Goal: Task Accomplishment & Management: Manage account settings

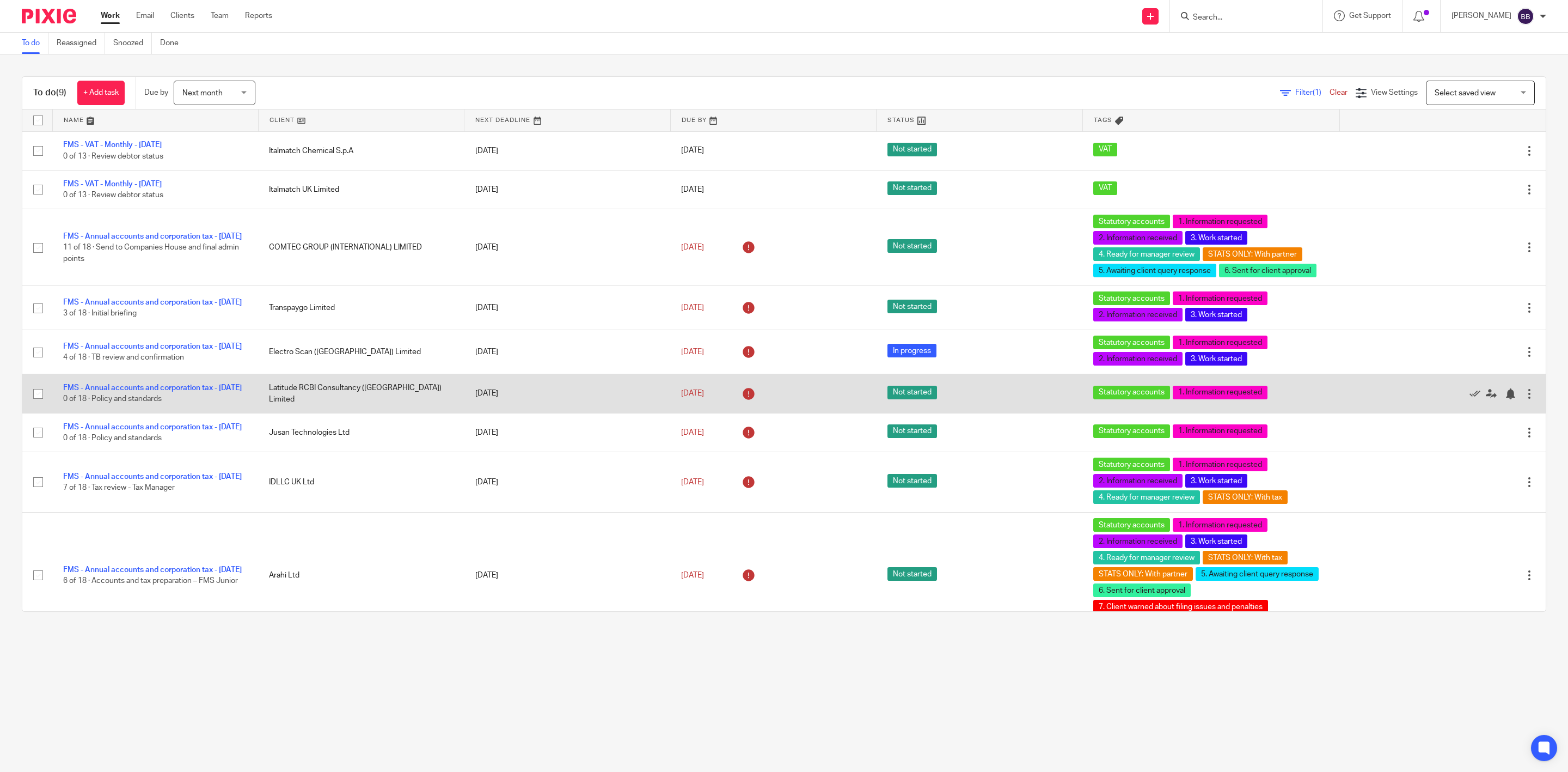
scroll to position [42, 0]
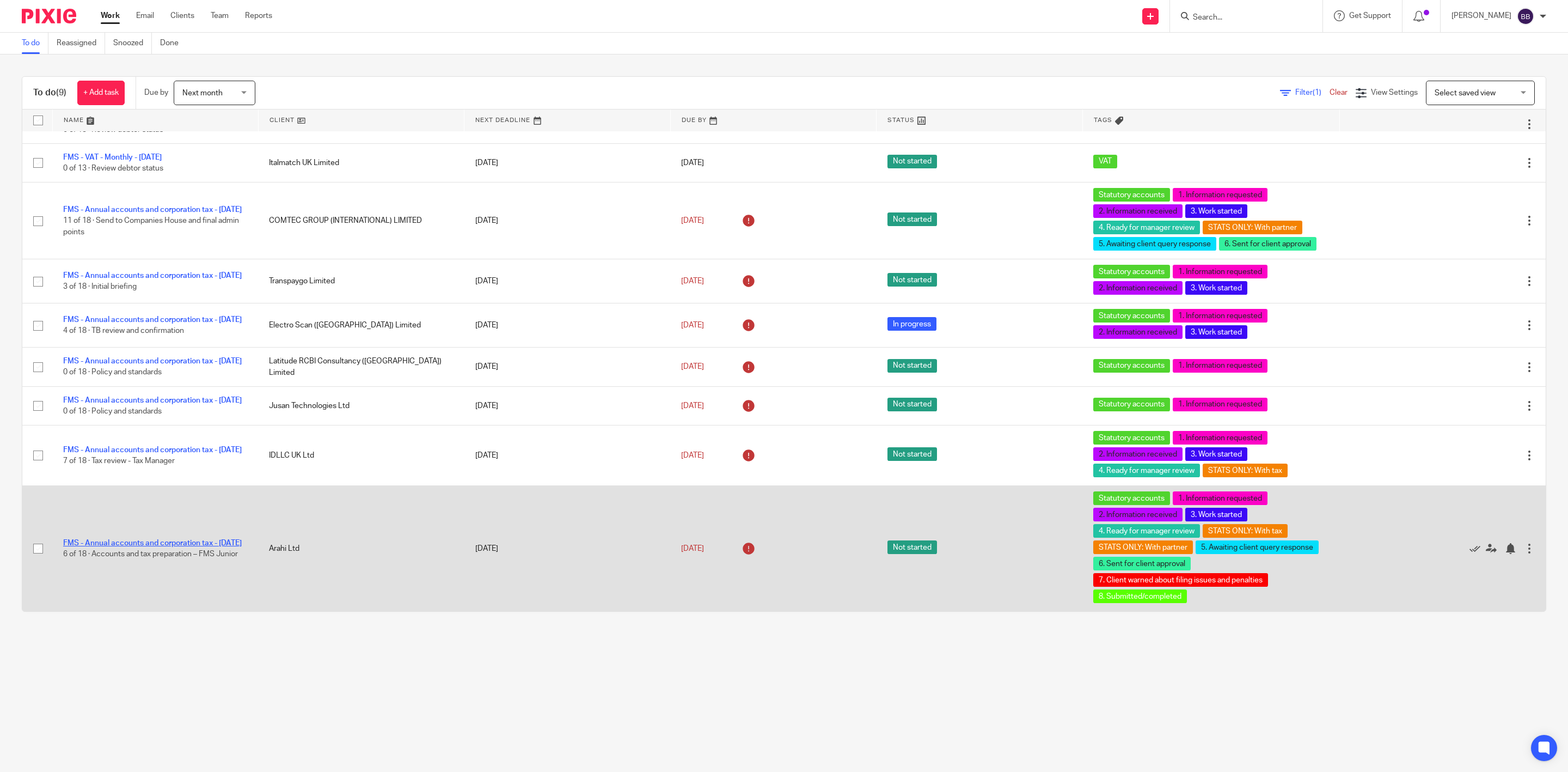
click at [167, 539] on link "FMS - Annual accounts and corporation tax - [DATE]" at bounding box center [152, 543] width 179 height 8
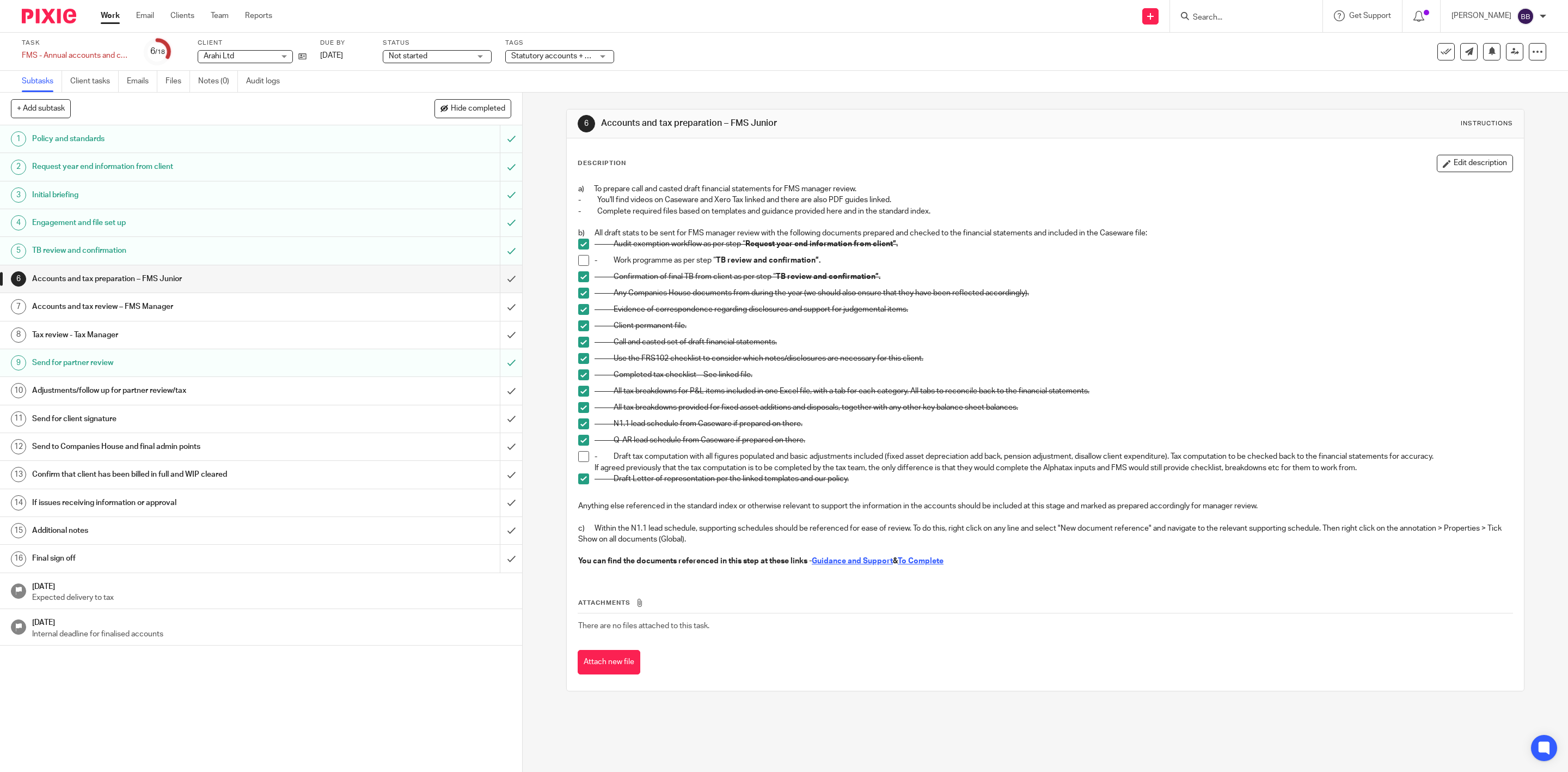
click at [579, 456] on span at bounding box center [583, 456] width 11 height 11
click at [496, 274] on input "submit" at bounding box center [261, 279] width 522 height 27
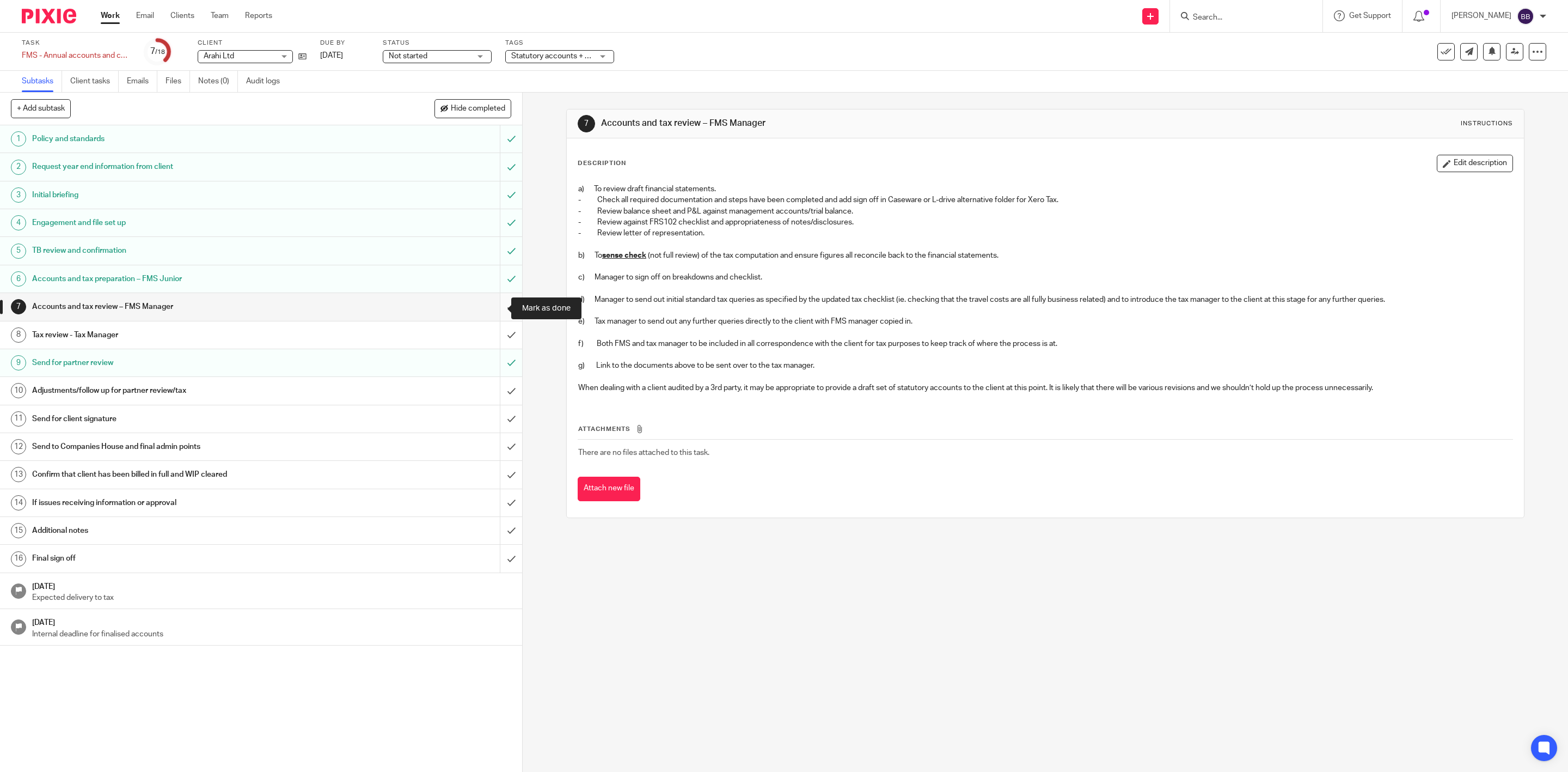
click at [499, 308] on input "submit" at bounding box center [261, 307] width 522 height 27
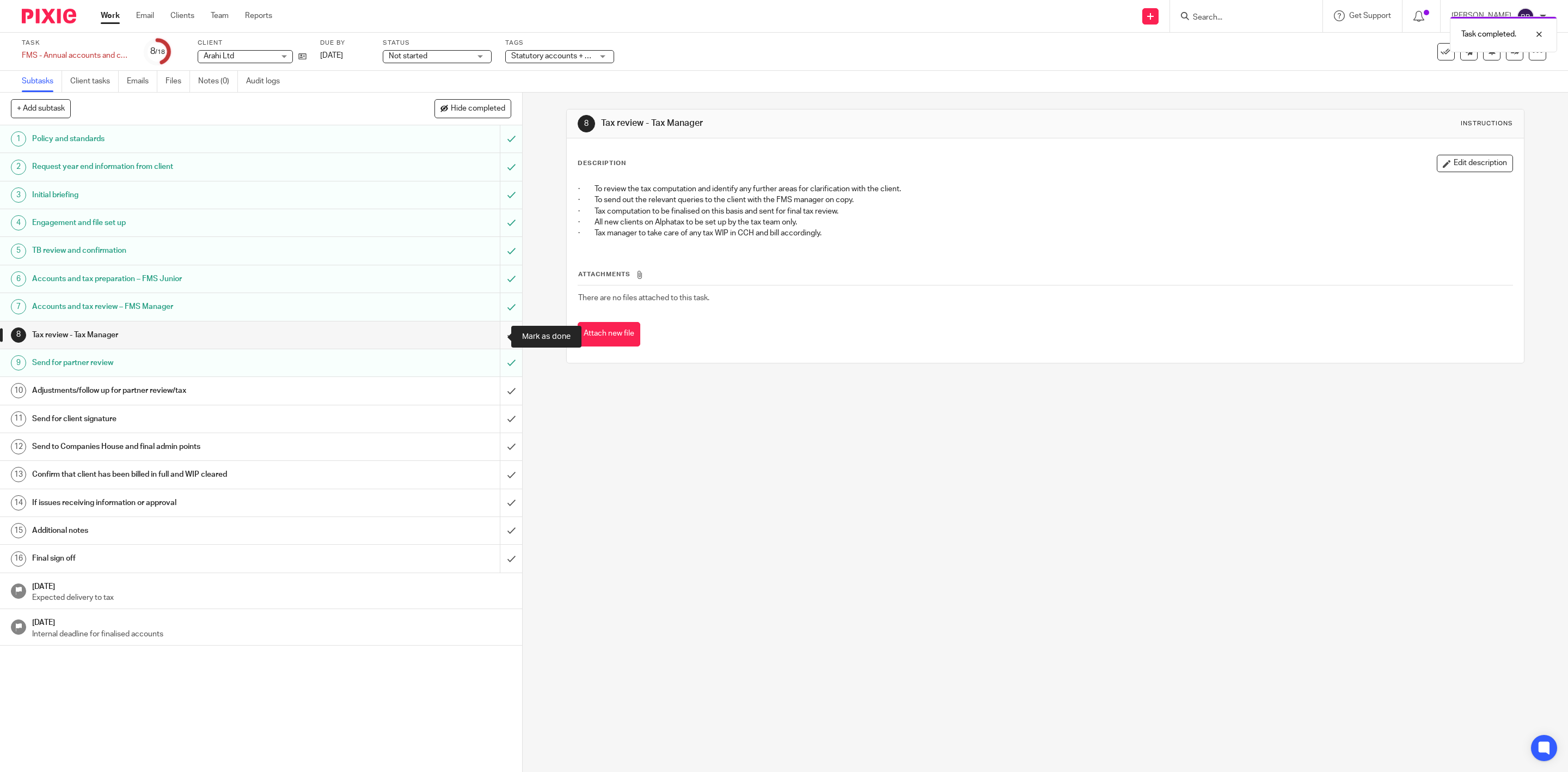
click at [495, 332] on input "submit" at bounding box center [261, 335] width 522 height 27
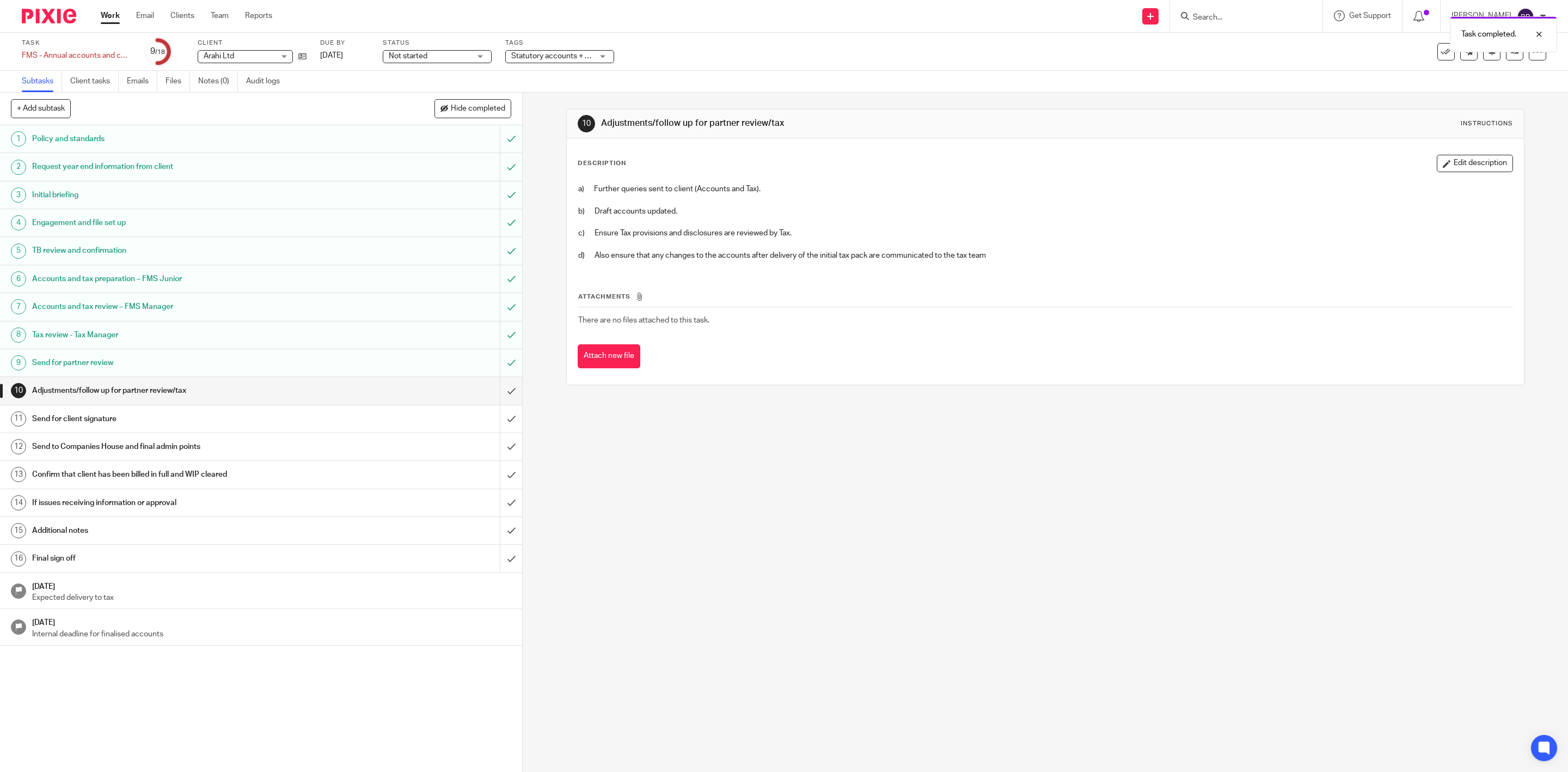
click at [436, 332] on div "Tax review - Tax Manager" at bounding box center [260, 335] width 457 height 16
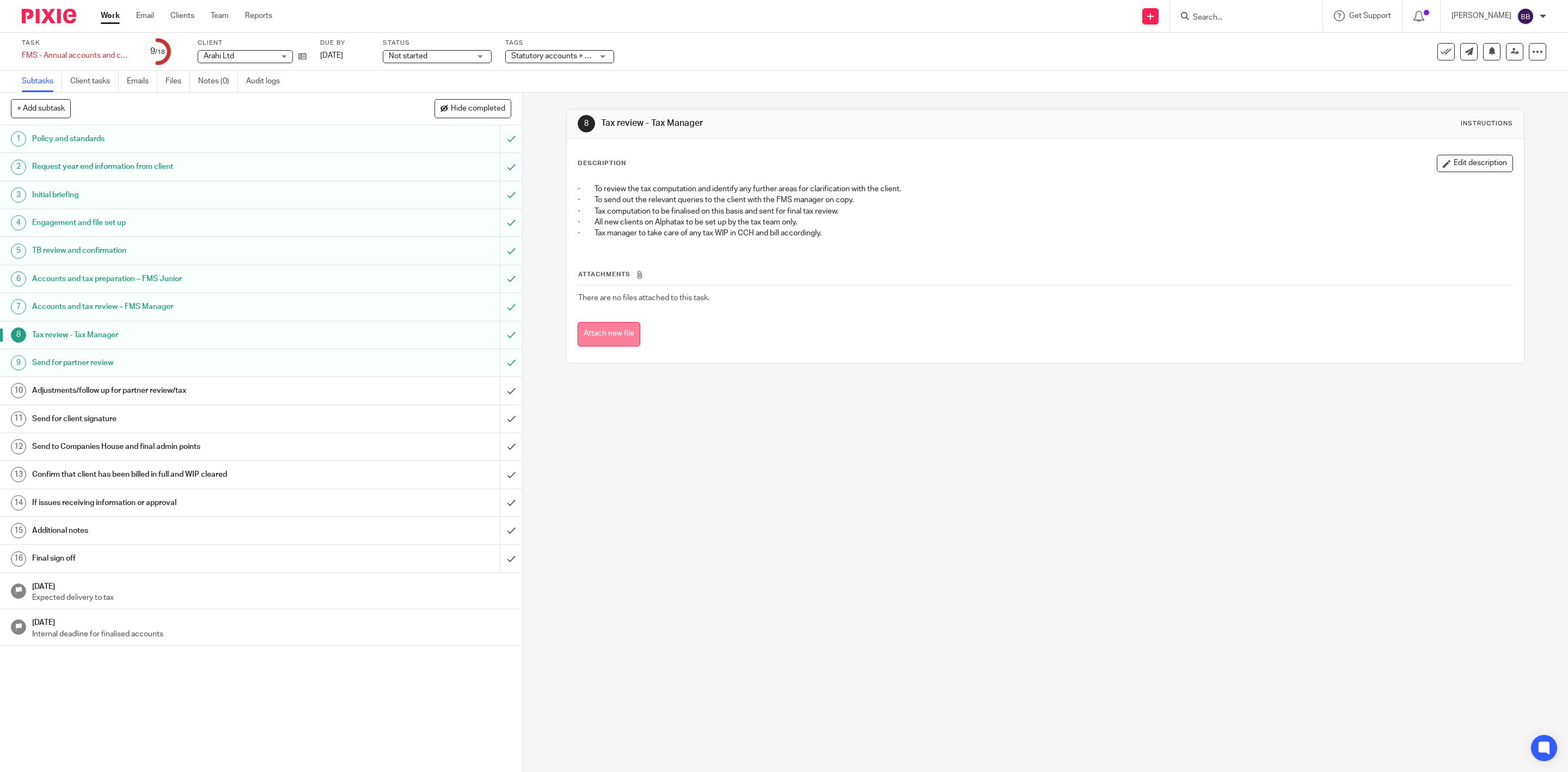
click at [611, 329] on button "Attach new file" at bounding box center [609, 334] width 62 height 25
click at [272, 362] on h1 "Send for partner review" at bounding box center [184, 363] width 305 height 16
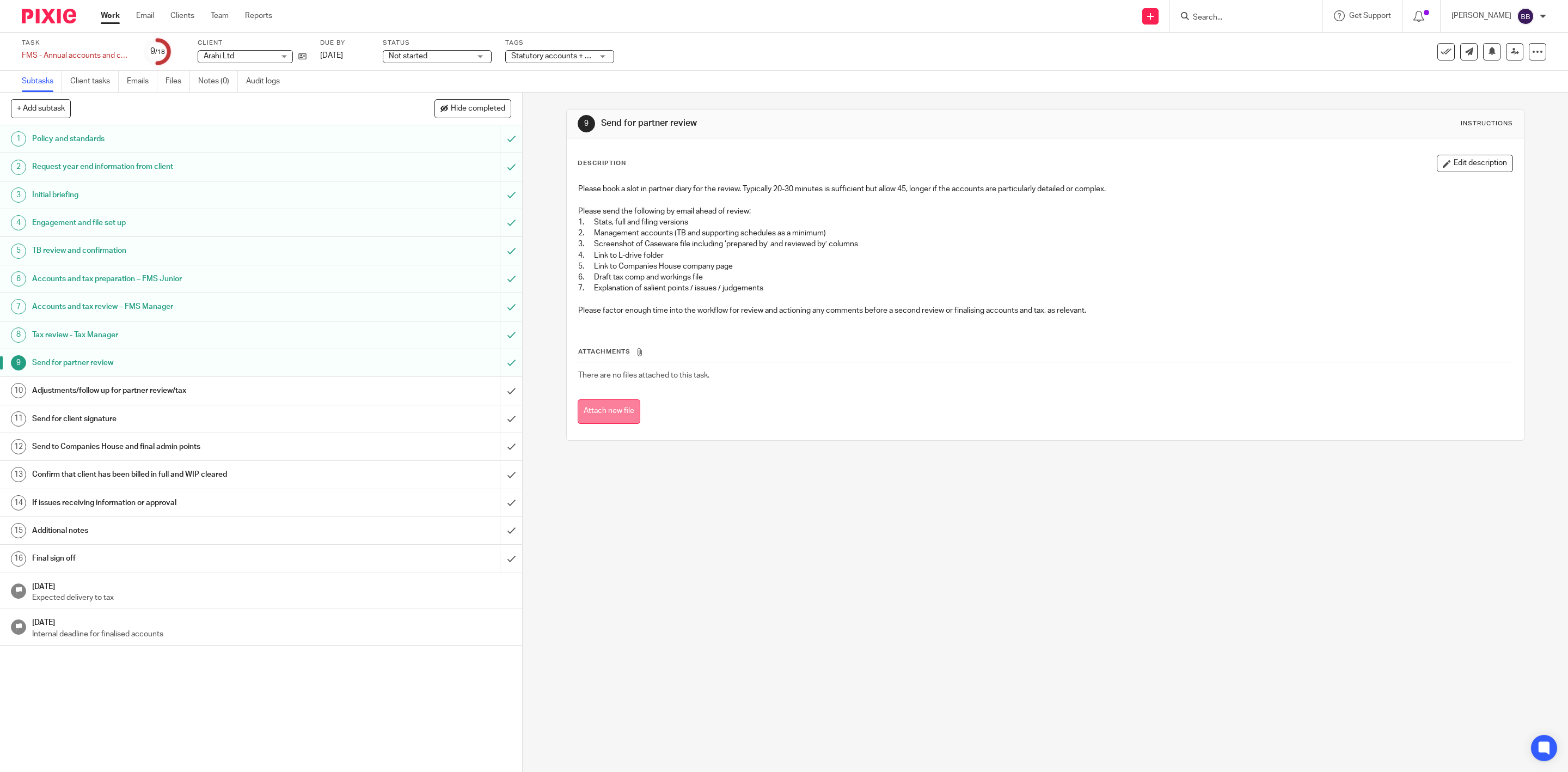
click at [607, 409] on button "Attach new file" at bounding box center [609, 411] width 62 height 25
click at [433, 385] on div "Adjustments/follow up for partner review/tax" at bounding box center [260, 390] width 457 height 16
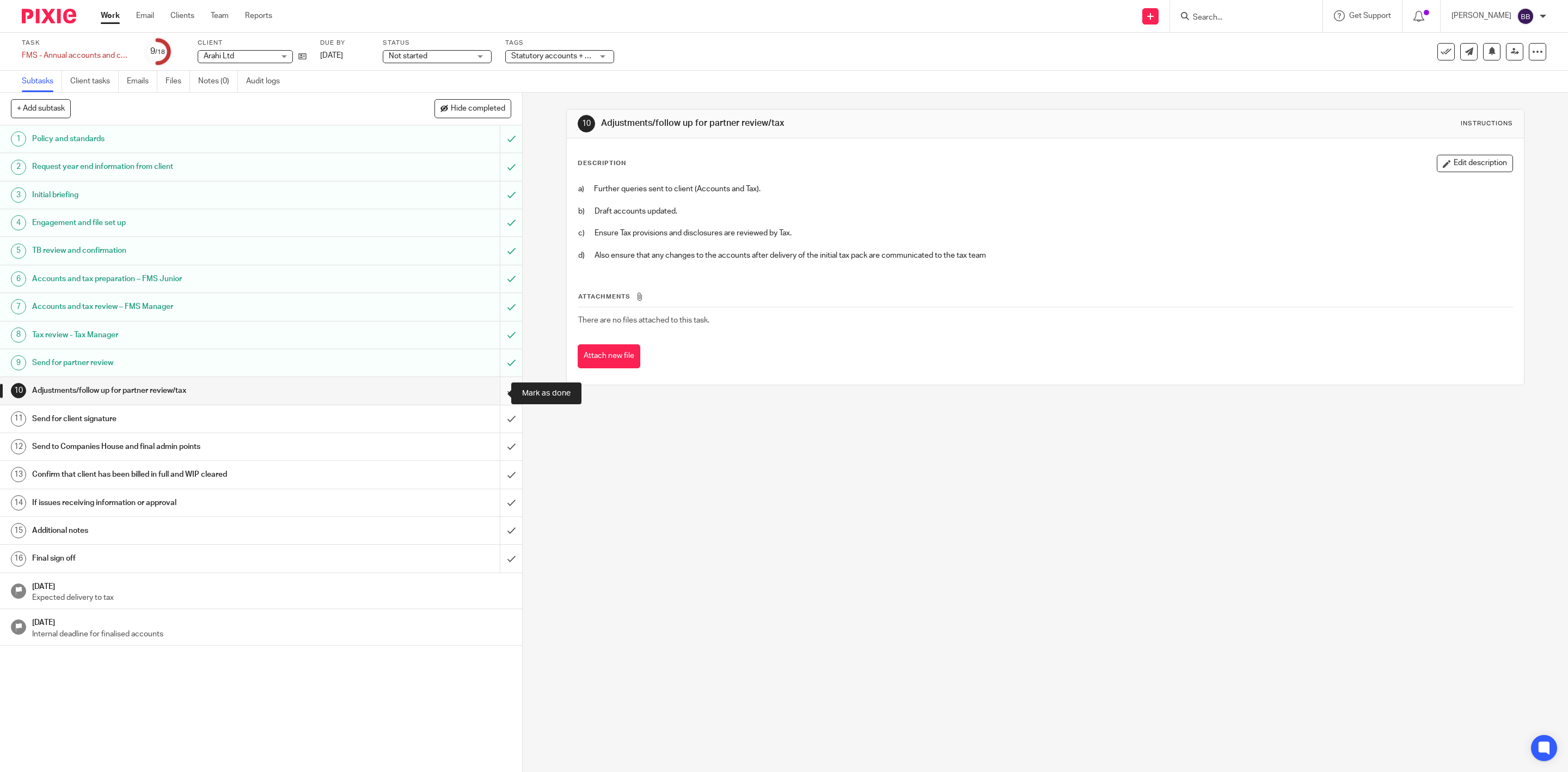
click at [489, 394] on input "submit" at bounding box center [261, 391] width 522 height 27
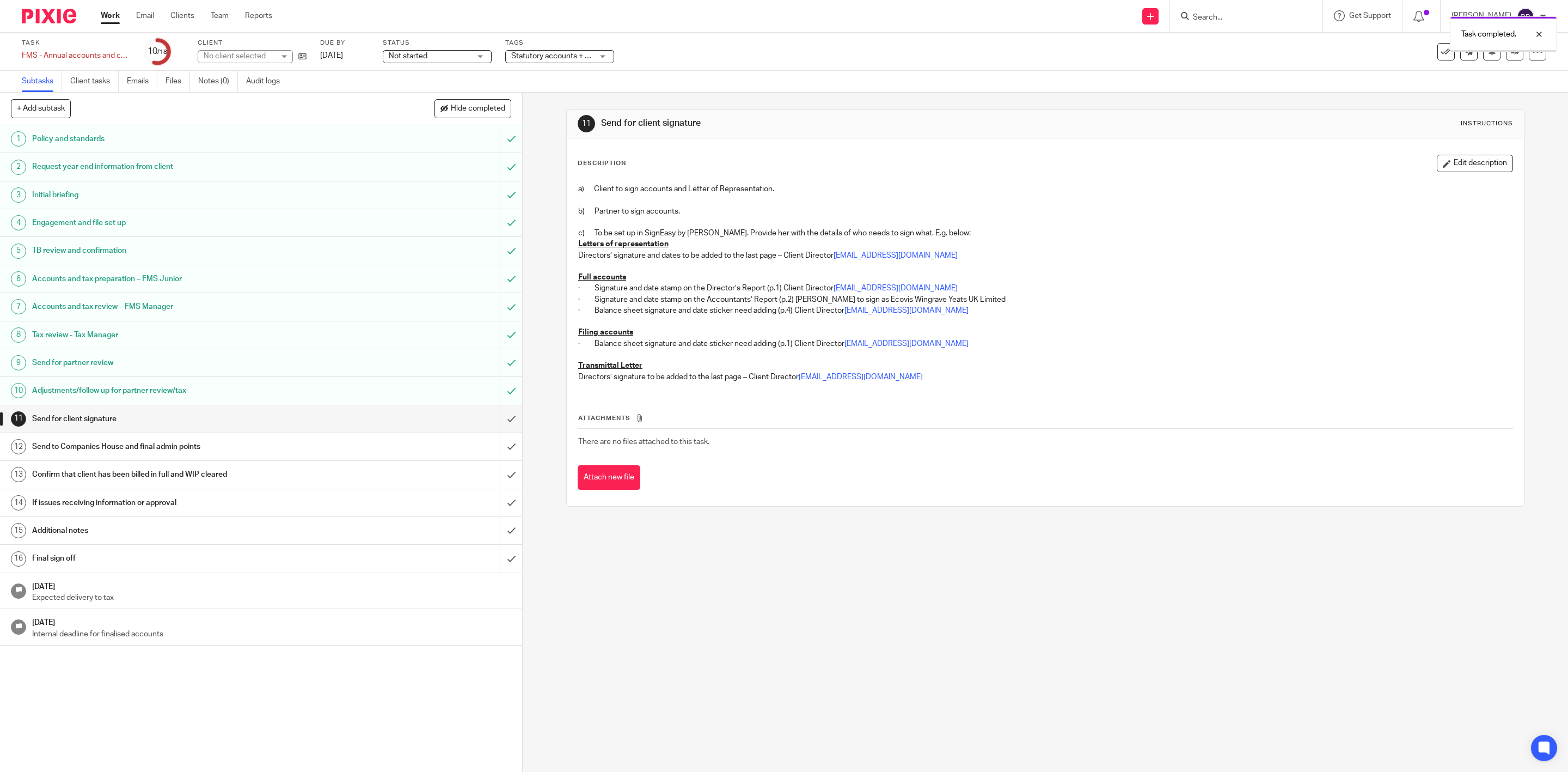
click at [470, 414] on div "Send for client signature" at bounding box center [260, 418] width 457 height 16
click at [585, 468] on button "Attach new file" at bounding box center [609, 478] width 62 height 25
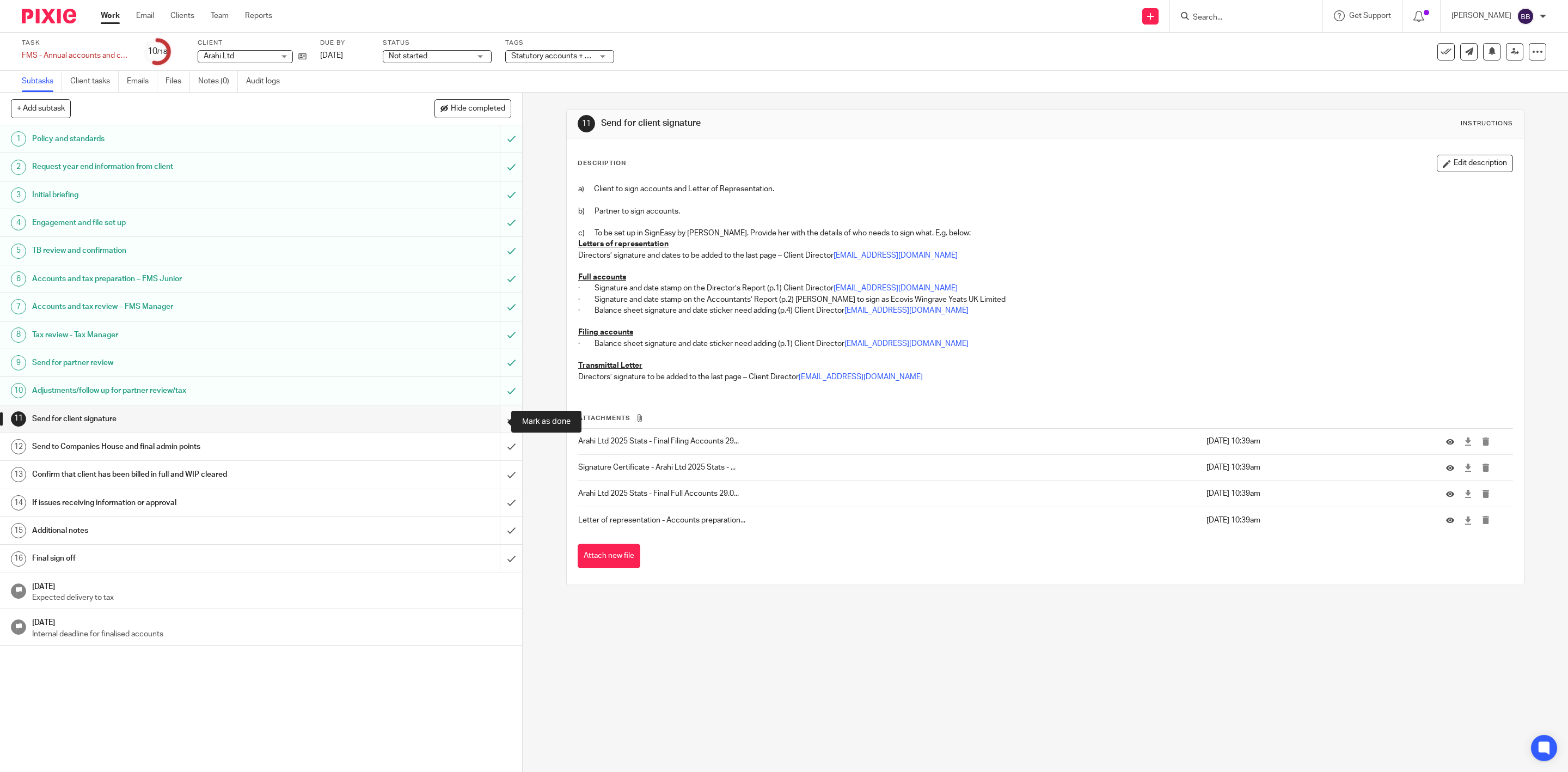
click at [494, 417] on input "submit" at bounding box center [261, 419] width 522 height 27
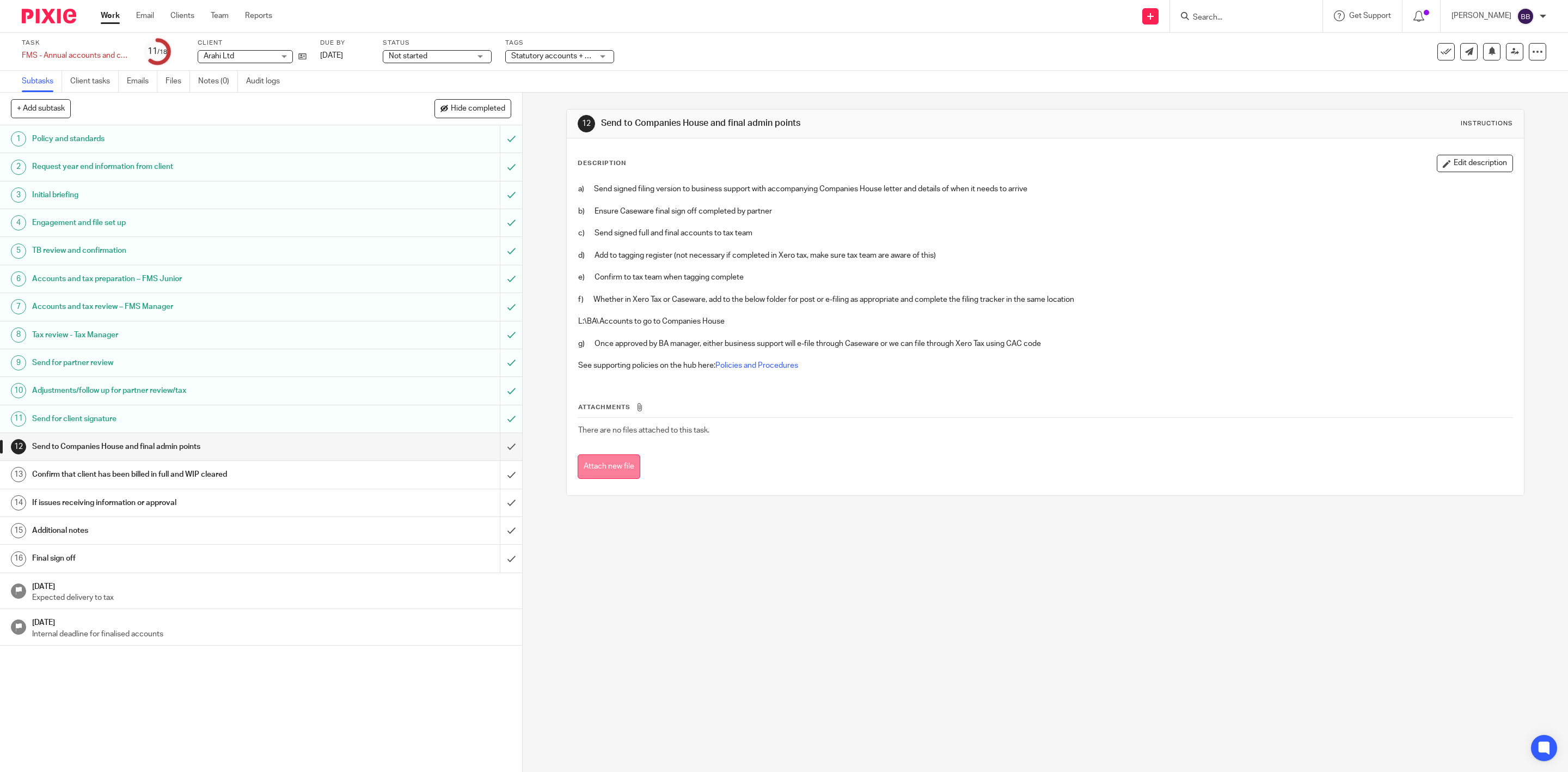
click at [588, 465] on button "Attach new file" at bounding box center [609, 467] width 62 height 25
